Goal: Book appointment/travel/reservation

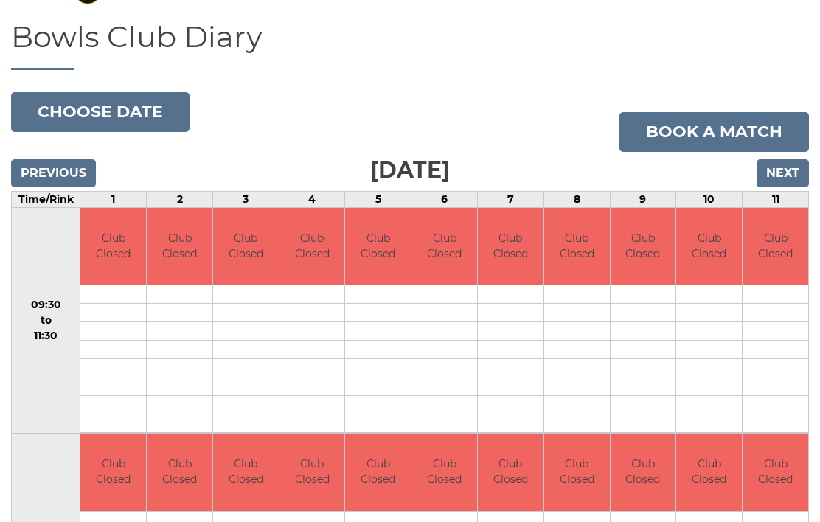
scroll to position [93, 0]
click at [118, 121] on body "Login reception@dolphinibc.com 01202 675551" at bounding box center [410, 302] width 820 height 791
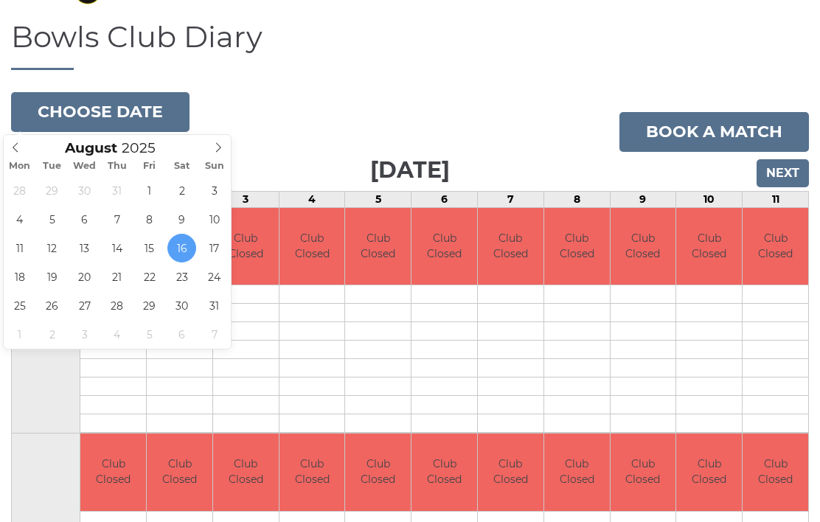
type input "[DATE]"
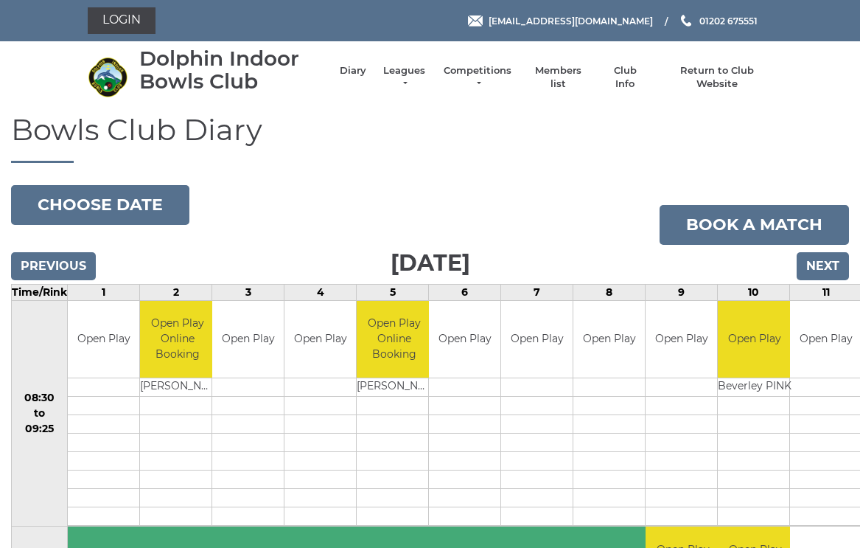
click at [102, 209] on button "Choose date" at bounding box center [100, 205] width 178 height 40
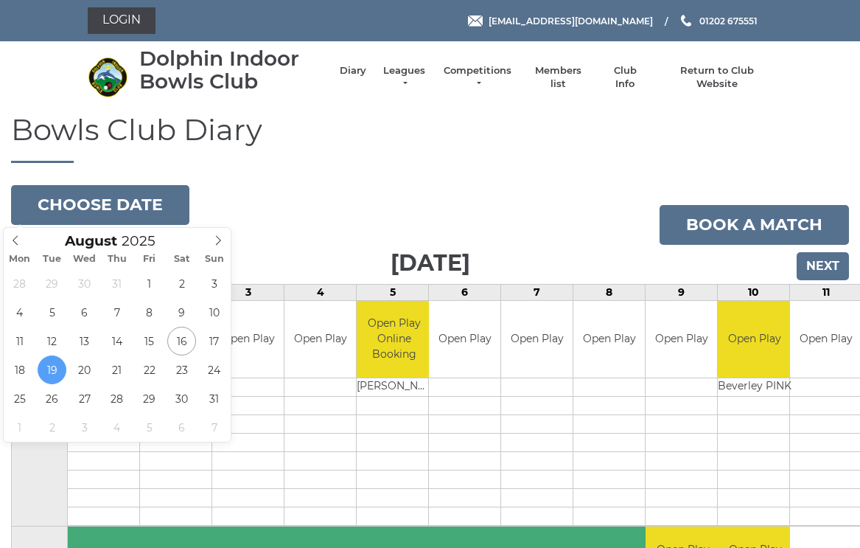
type input "[DATE]"
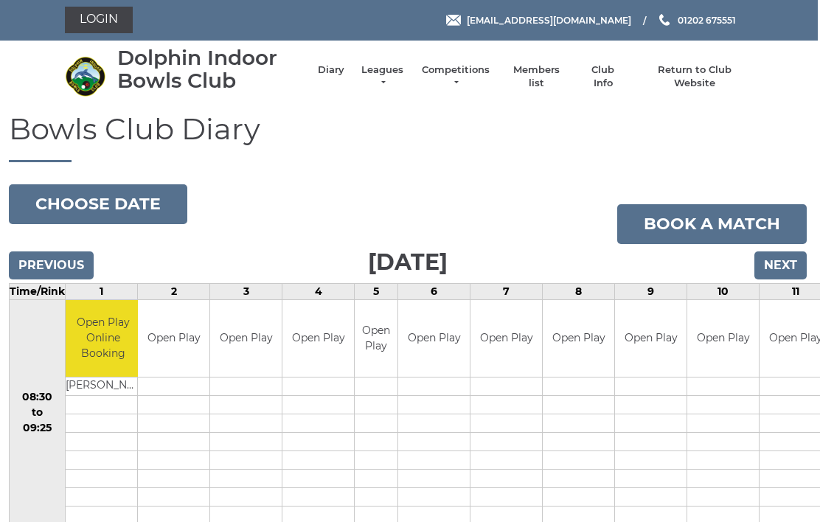
scroll to position [0, 2]
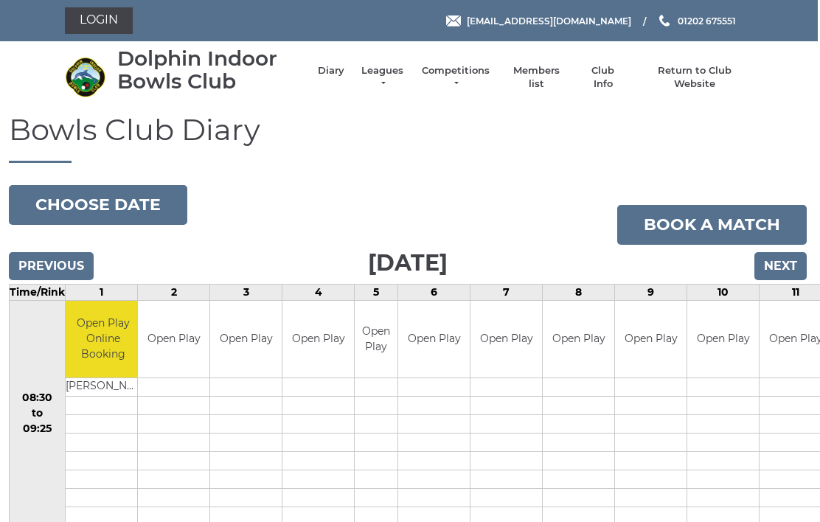
click at [127, 203] on button "Choose date" at bounding box center [98, 205] width 178 height 40
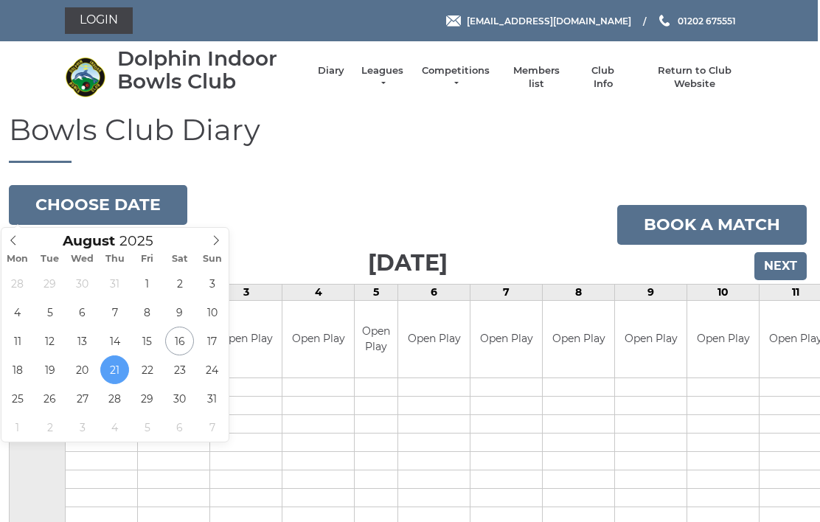
type input "[DATE]"
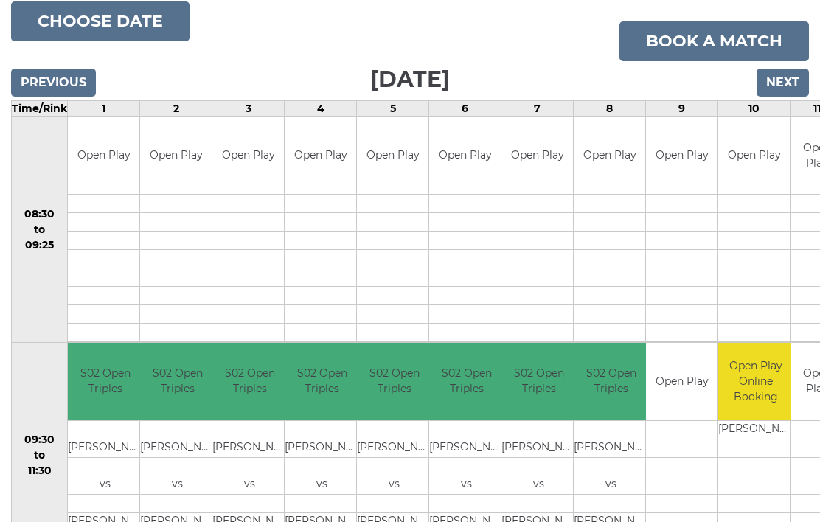
scroll to position [183, 0]
click at [66, 27] on button "Choose date" at bounding box center [100, 22] width 178 height 40
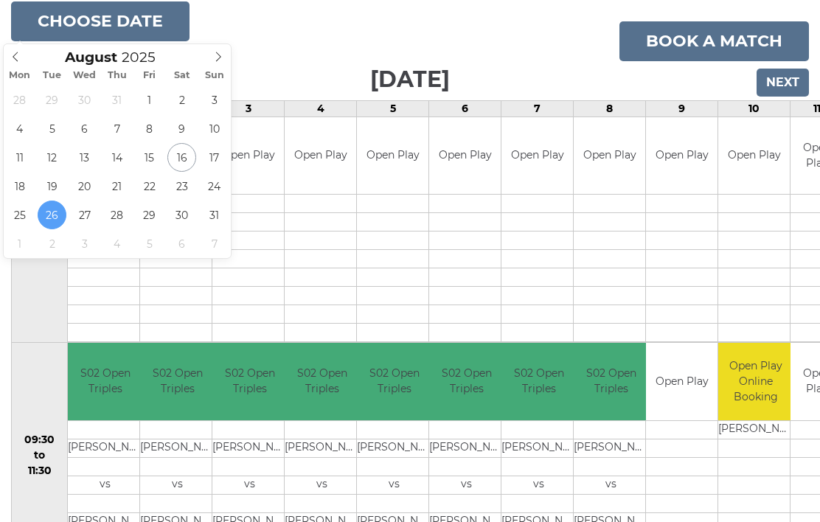
type input "[DATE]"
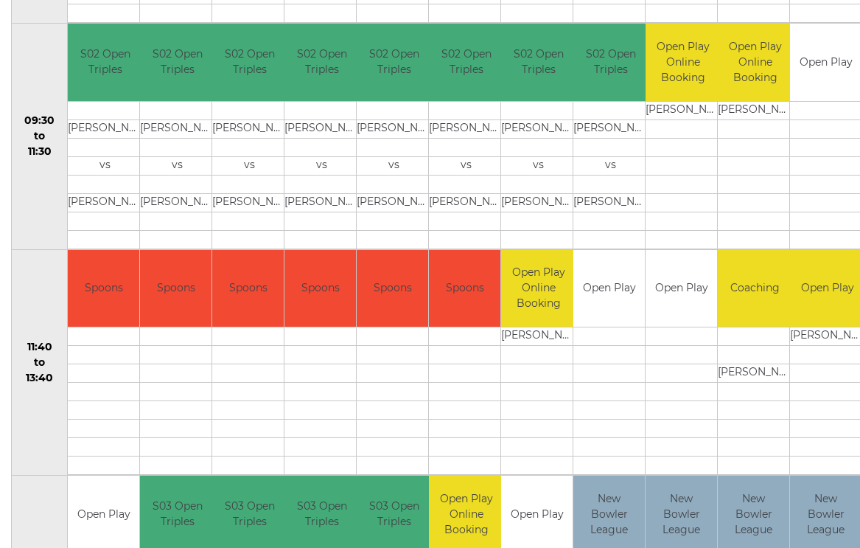
scroll to position [506, 0]
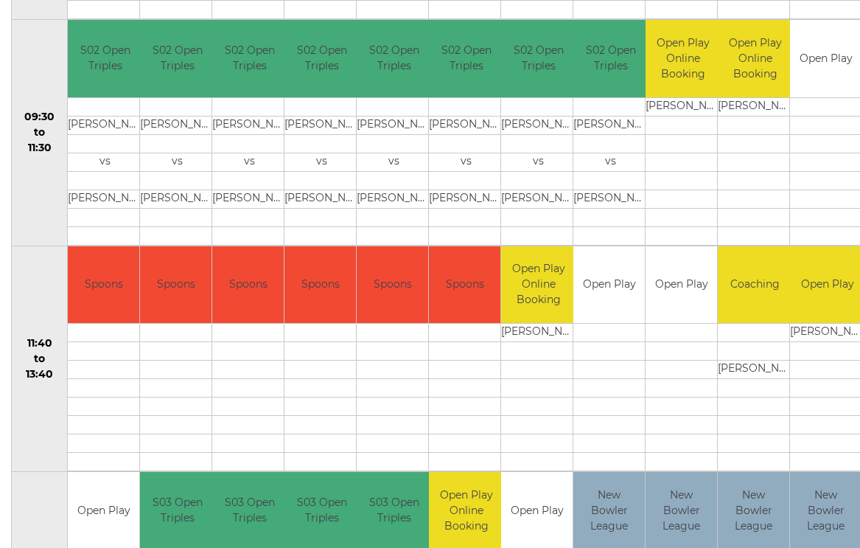
click at [609, 292] on td "Open Play" at bounding box center [610, 284] width 72 height 77
click at [610, 335] on td at bounding box center [610, 333] width 72 height 18
click at [610, 282] on td "Open Play" at bounding box center [610, 284] width 72 height 77
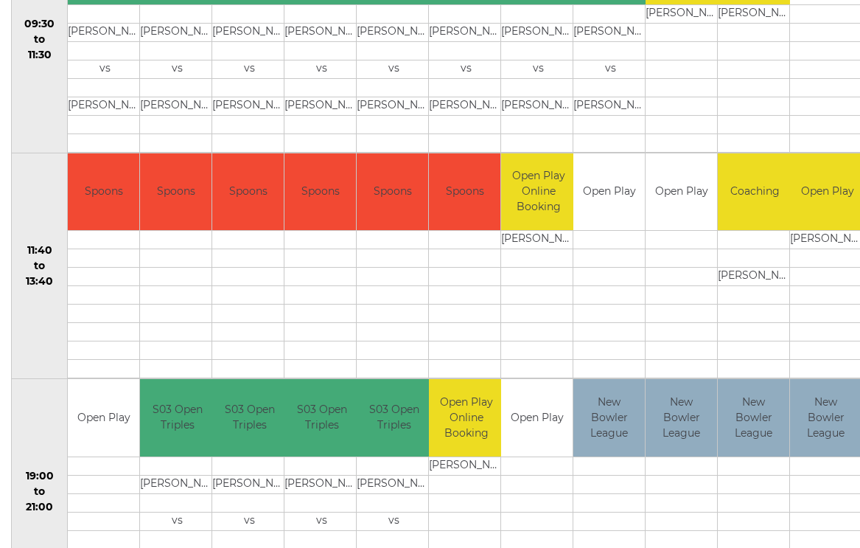
scroll to position [600, 0]
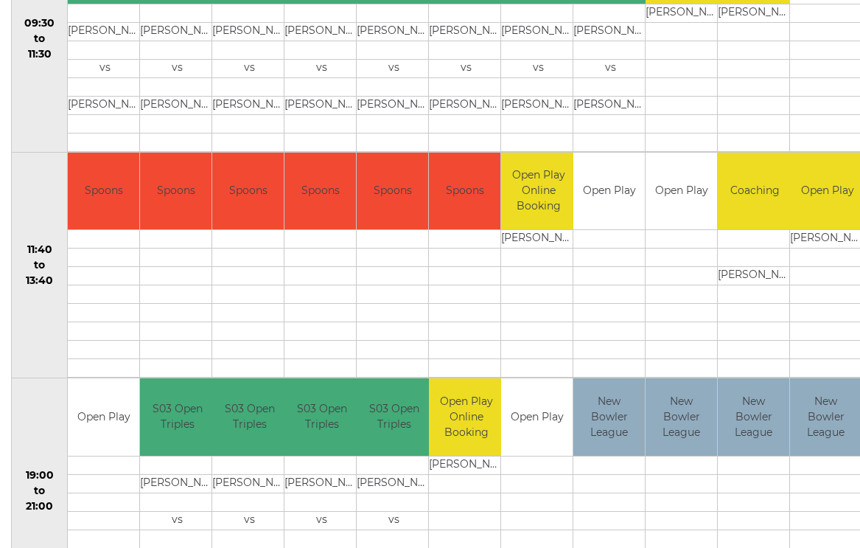
click at [677, 295] on td at bounding box center [682, 294] width 72 height 18
click at [603, 199] on td "Open Play" at bounding box center [610, 191] width 72 height 77
click at [750, 86] on td at bounding box center [755, 86] width 74 height 18
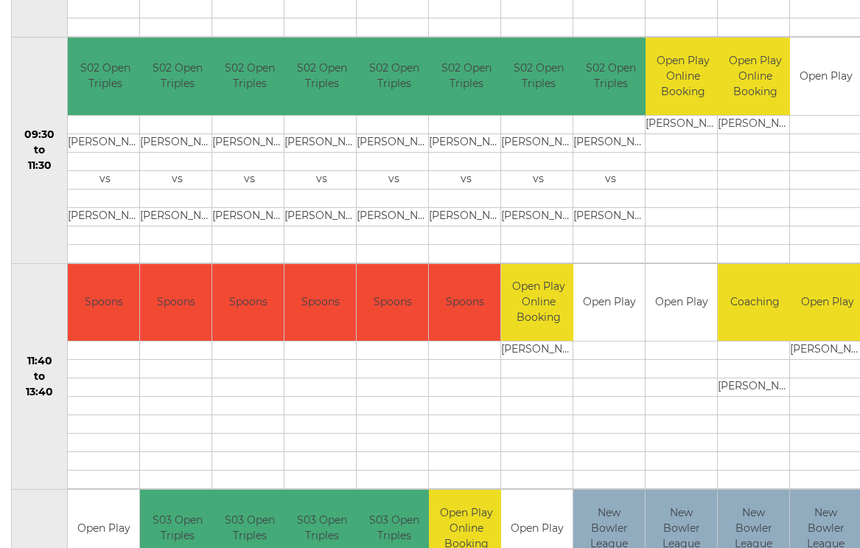
scroll to position [489, 0]
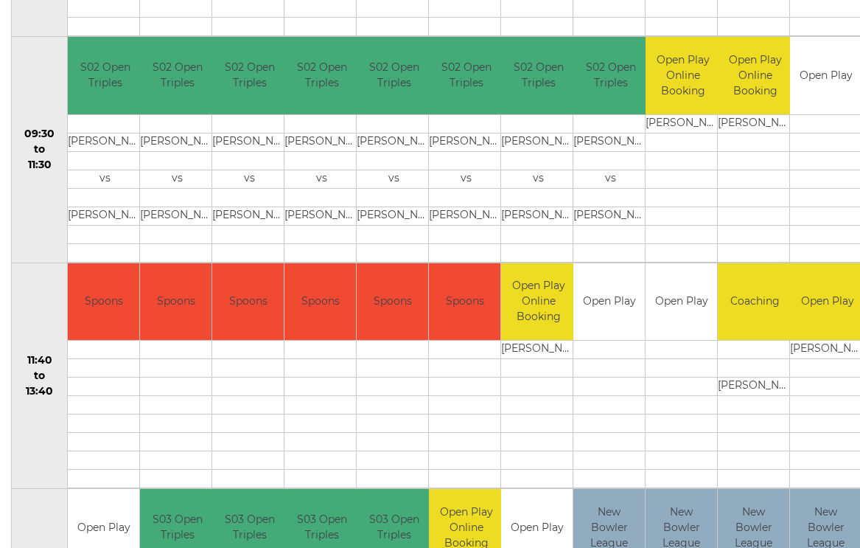
click at [610, 350] on td at bounding box center [610, 350] width 72 height 18
click at [616, 305] on td "Open Play" at bounding box center [610, 301] width 72 height 77
click at [685, 307] on td "Open Play" at bounding box center [682, 301] width 72 height 77
click at [610, 314] on td "Open Play" at bounding box center [610, 301] width 72 height 77
click at [626, 397] on td at bounding box center [610, 405] width 72 height 18
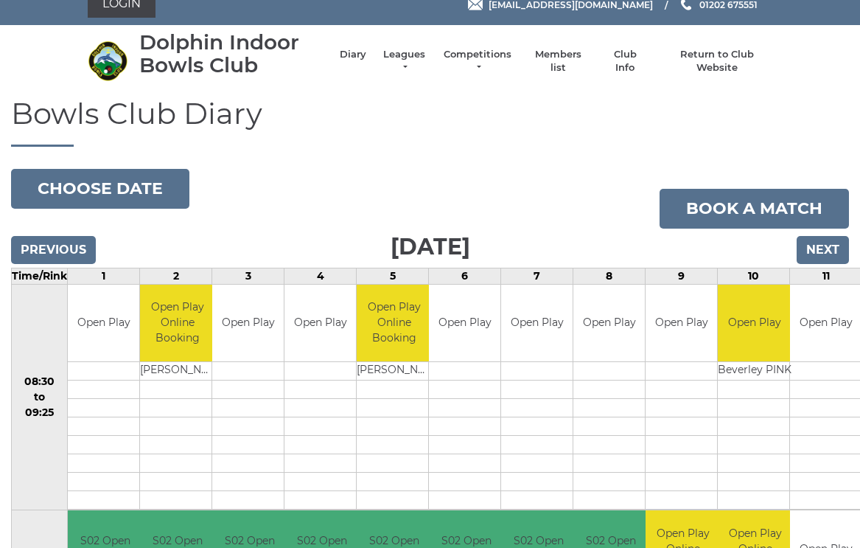
scroll to position [10, 0]
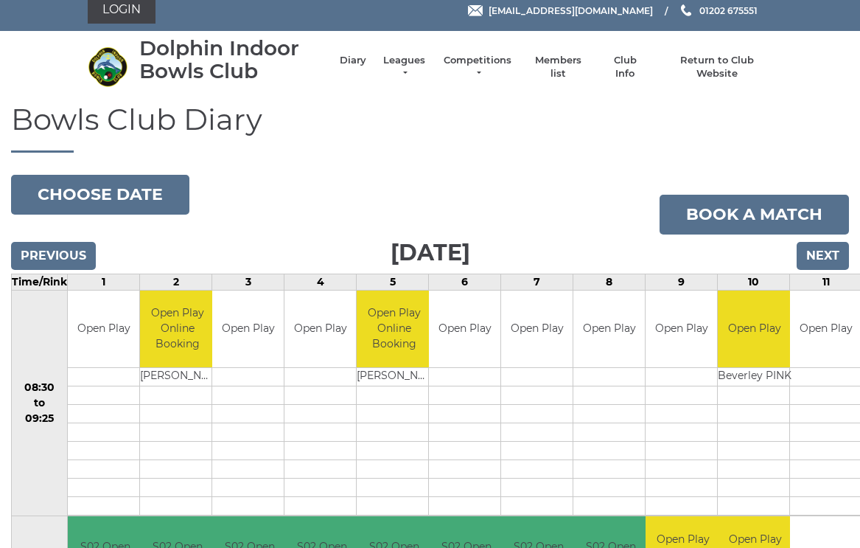
click at [108, 196] on button "Choose date" at bounding box center [100, 195] width 178 height 40
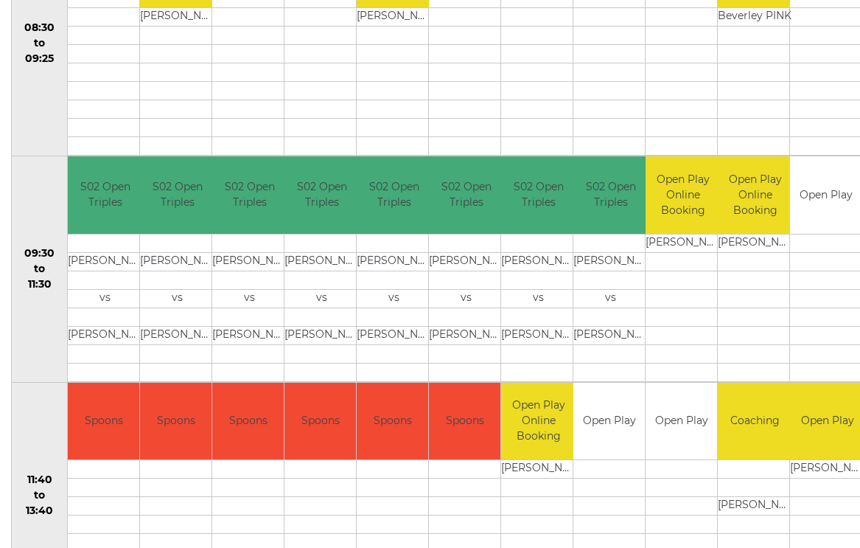
scroll to position [372, 0]
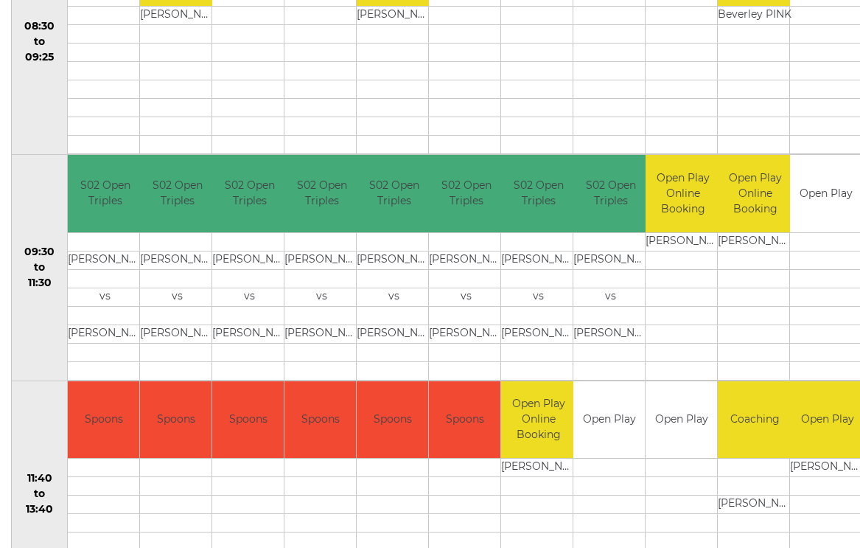
click at [551, 468] on td "Gareth JOHNSON" at bounding box center [538, 468] width 74 height 18
click at [607, 422] on td "Open Play" at bounding box center [610, 419] width 72 height 77
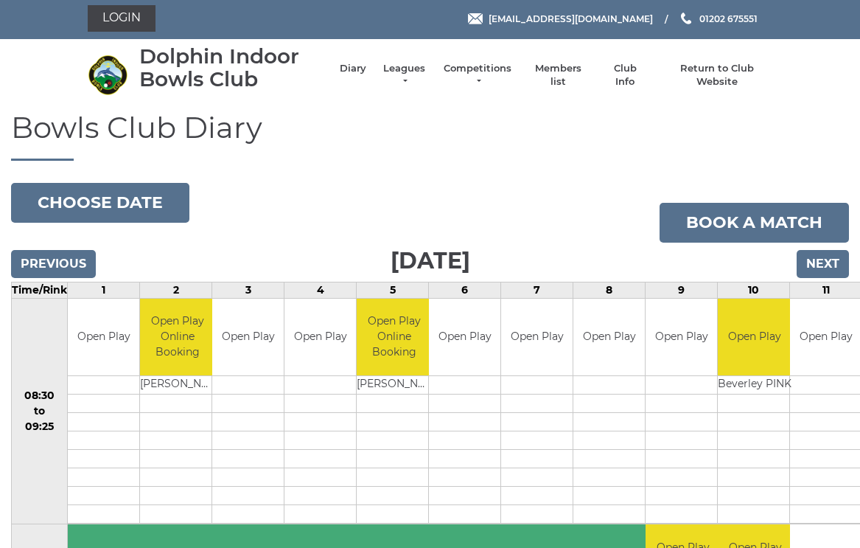
scroll to position [0, 0]
